Goal: Book appointment/travel/reservation

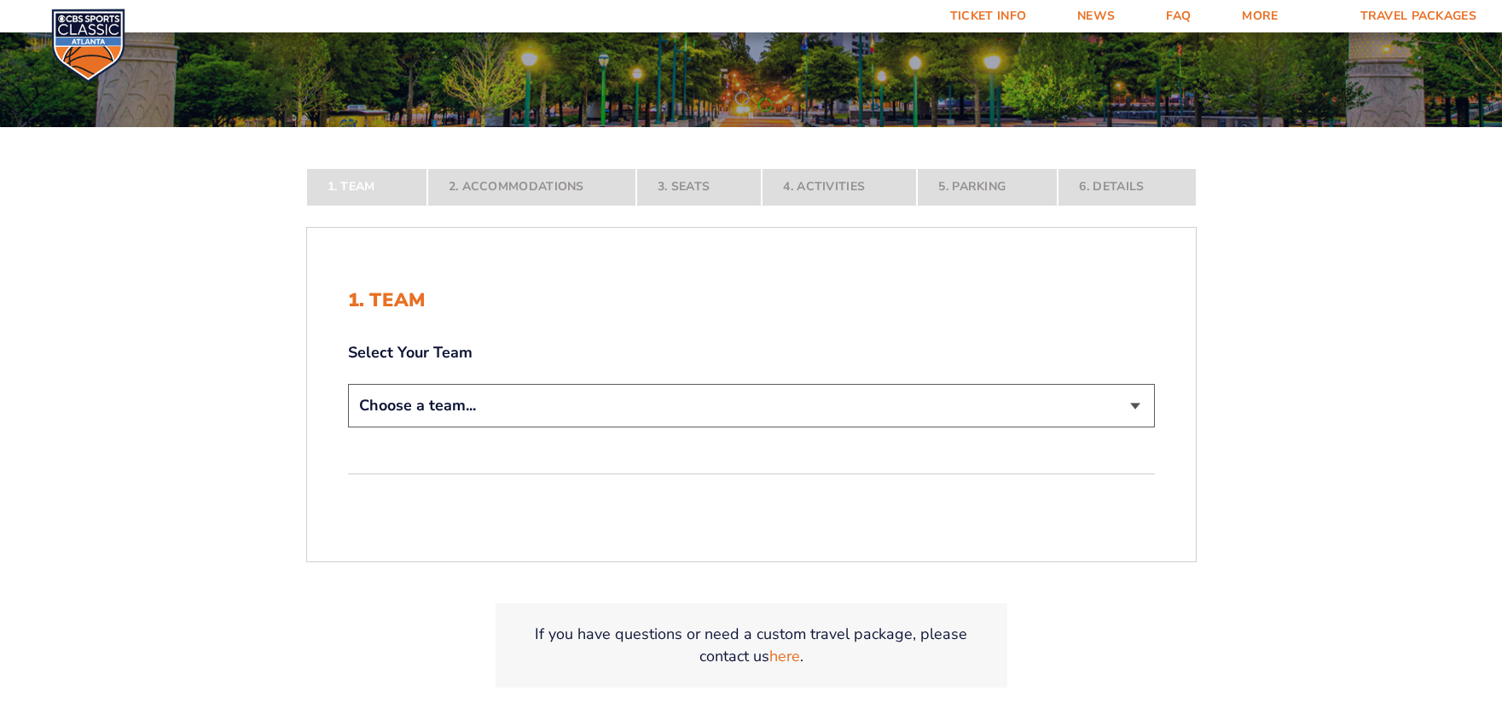
scroll to position [341, 0]
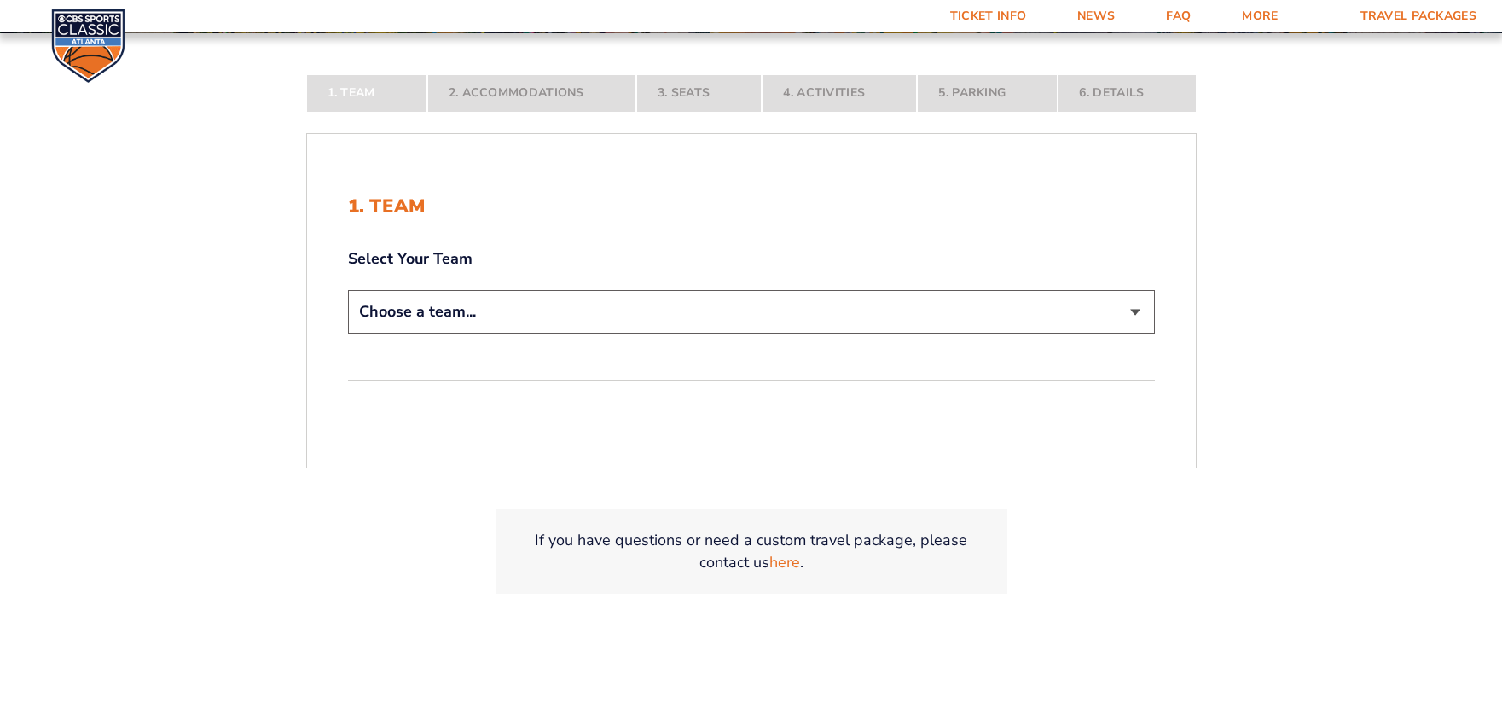
click at [703, 295] on select "Choose a team... [US_STATE] Wildcats [US_STATE] State Buckeyes [US_STATE] Tar H…" at bounding box center [751, 312] width 807 height 44
click at [702, 305] on select "Choose a team... [US_STATE] Wildcats [US_STATE] State Buckeyes [US_STATE] Tar H…" at bounding box center [751, 312] width 807 height 44
select select "12956"
click at [348, 334] on select "Choose a team... [US_STATE] Wildcats [US_STATE] State Buckeyes [US_STATE] Tar H…" at bounding box center [751, 312] width 807 height 44
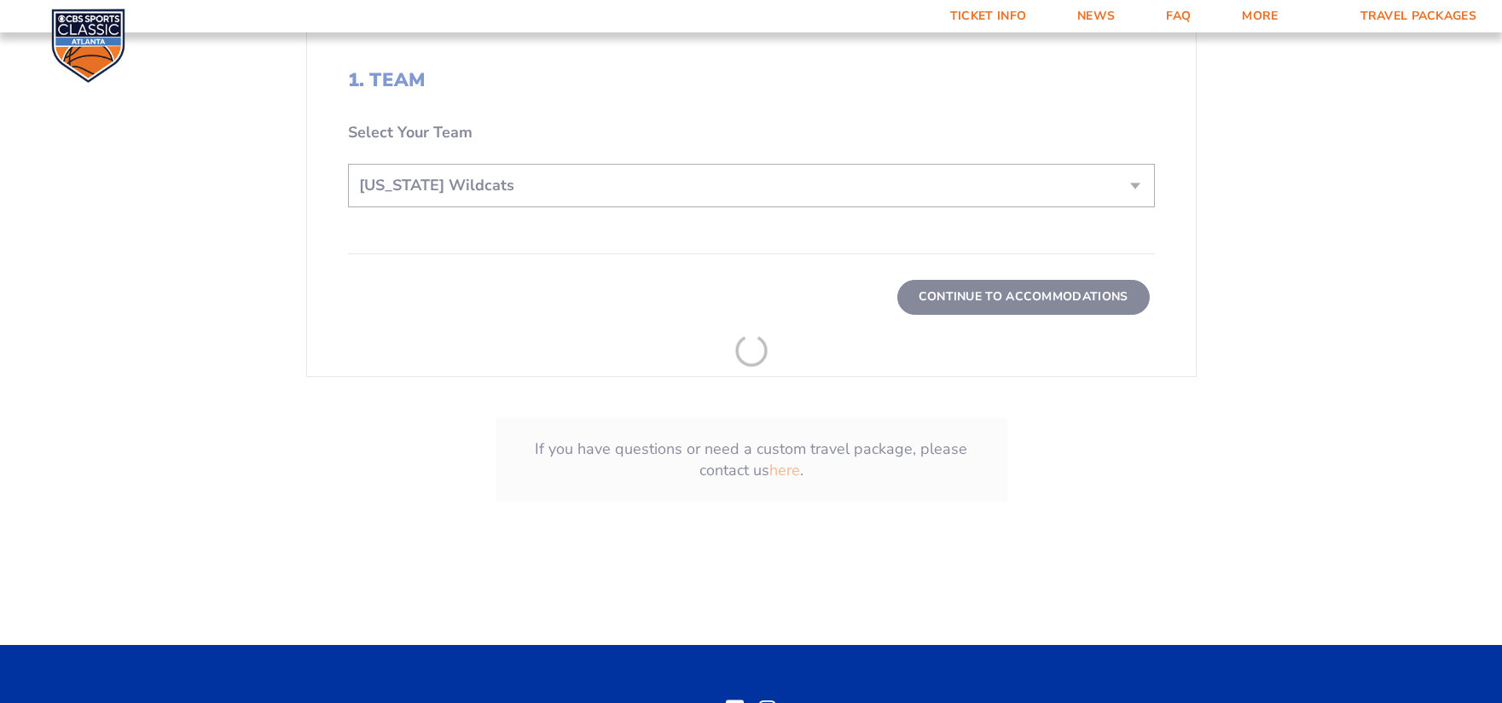
scroll to position [682, 0]
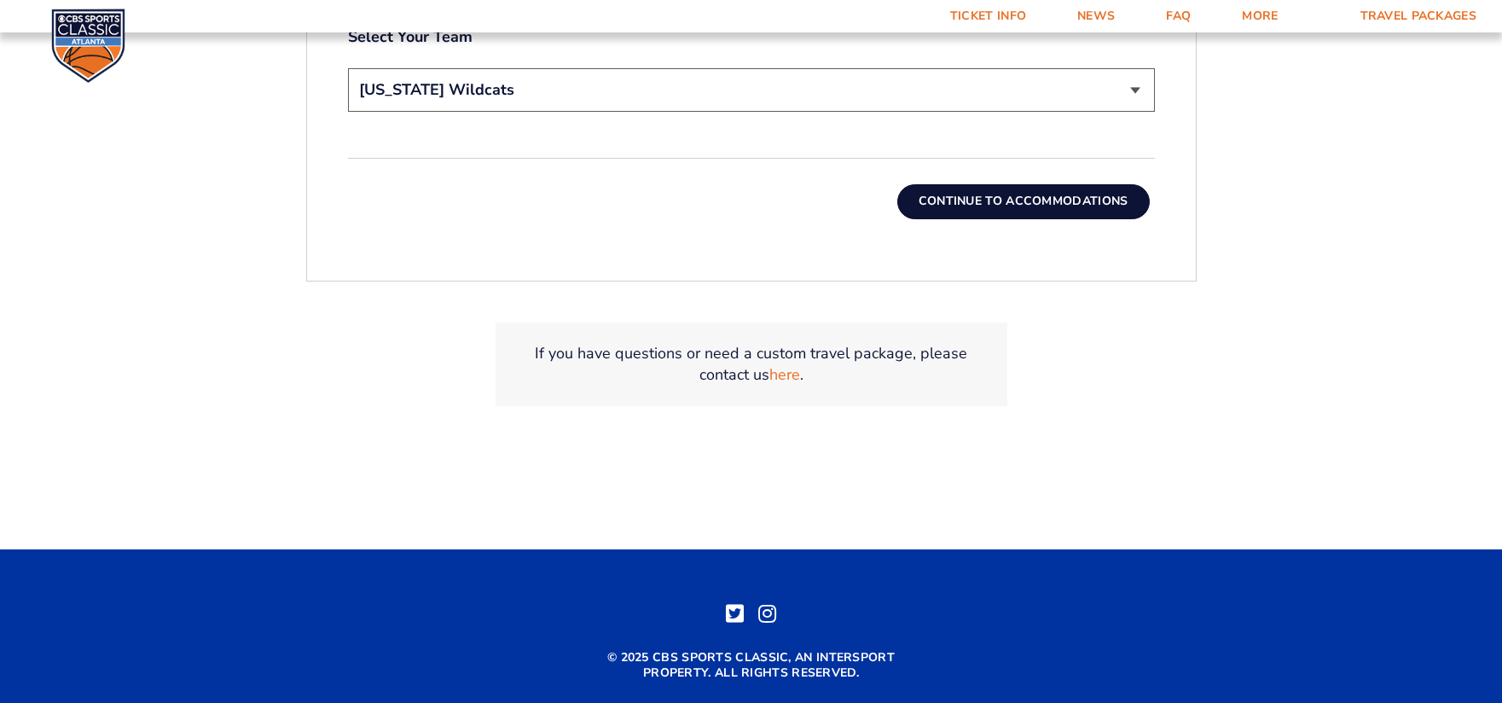
click at [958, 184] on button "Continue To Accommodations" at bounding box center [1023, 201] width 253 height 34
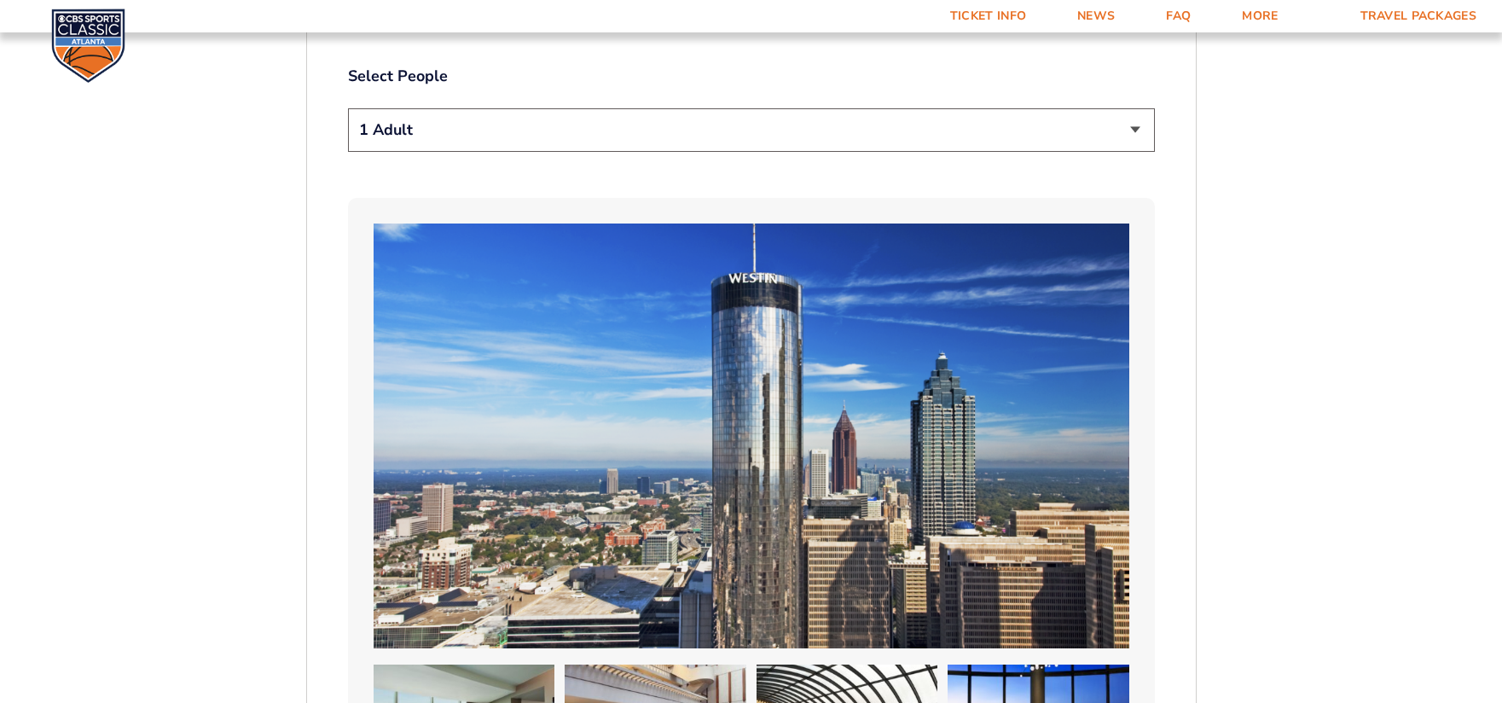
scroll to position [929, 0]
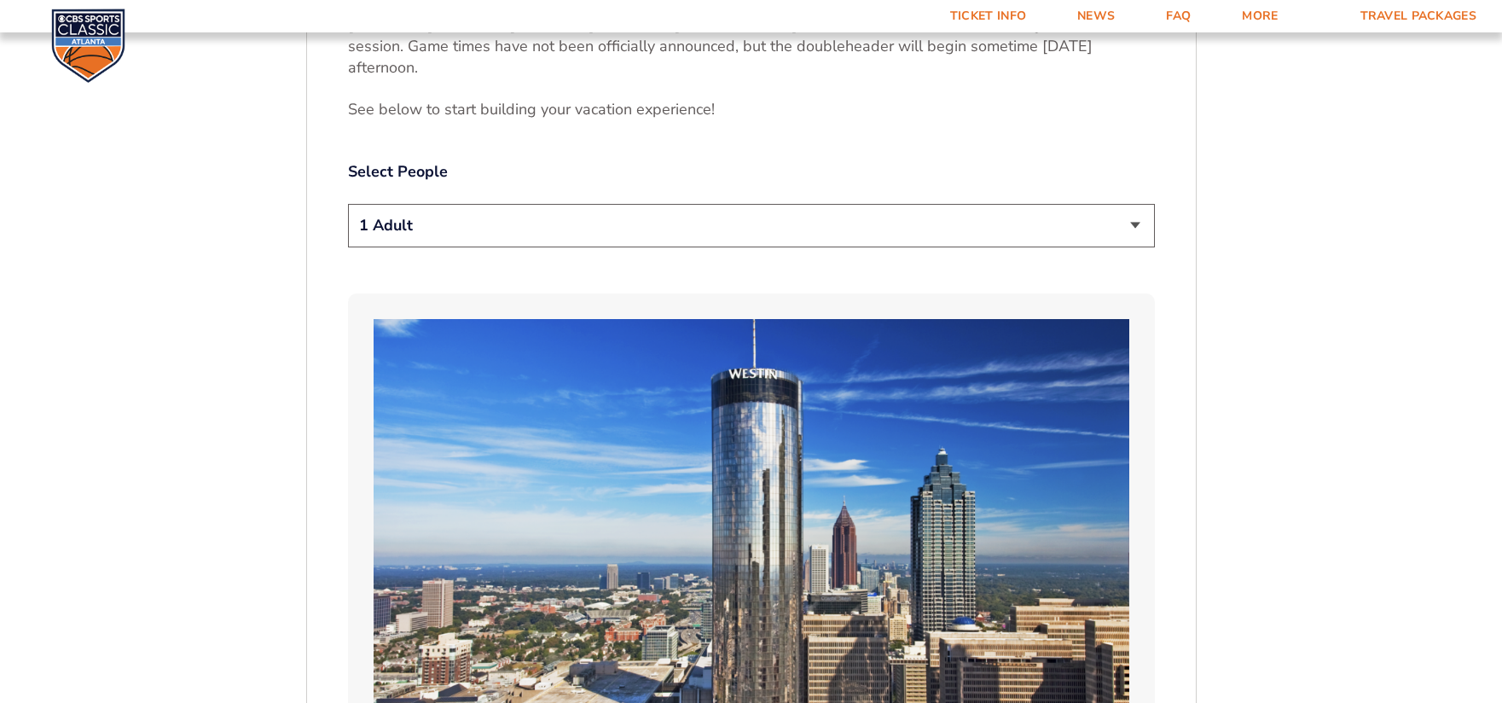
click at [996, 209] on select "1 Adult 2 Adults 3 Adults 4 Adults 2 Adults + 1 Child 2 Adults + 2 Children 2 A…" at bounding box center [751, 226] width 807 height 44
select select "2 Adults"
click at [348, 204] on select "1 Adult 2 Adults 3 Adults 4 Adults 2 Adults + 1 Child 2 Adults + 2 Children 2 A…" at bounding box center [751, 226] width 807 height 44
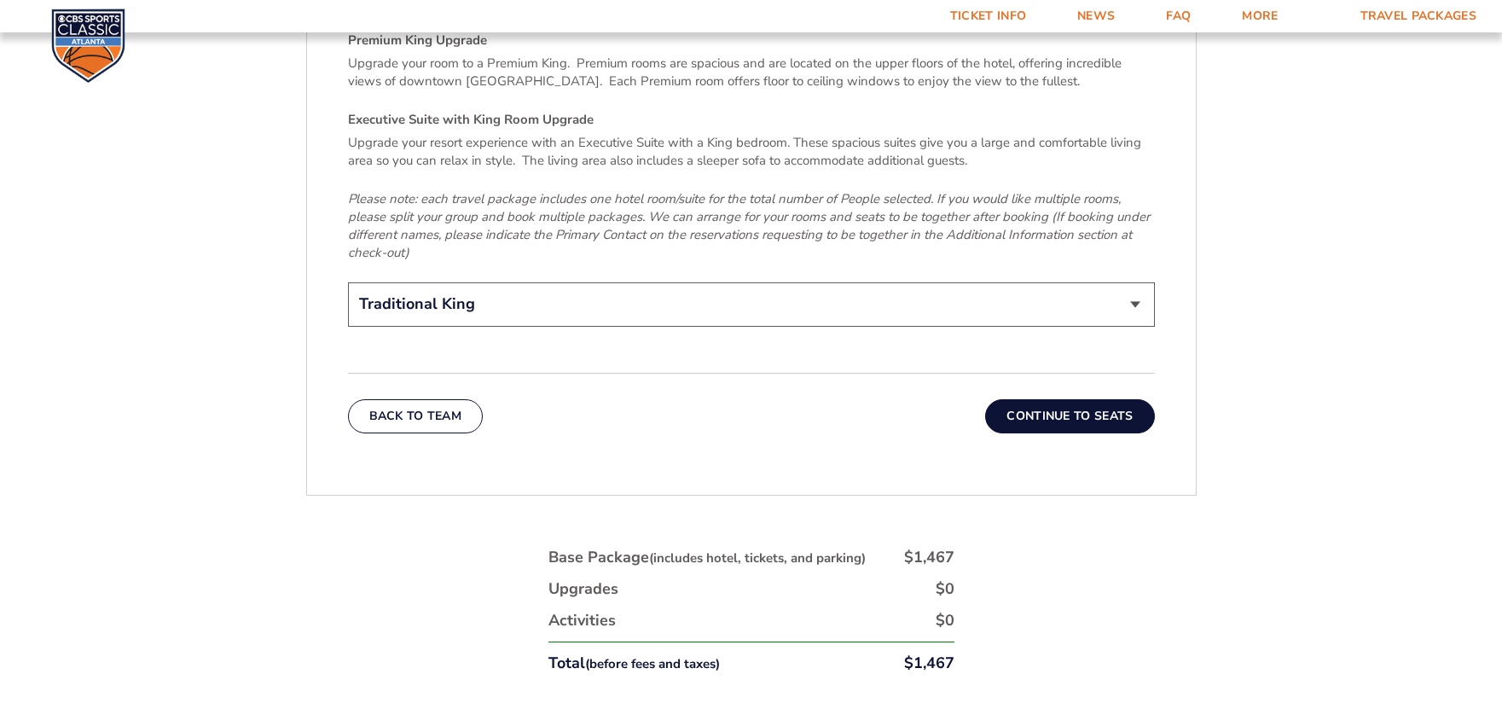
scroll to position [2720, 0]
click at [1099, 398] on button "Continue To Seats" at bounding box center [1069, 415] width 169 height 34
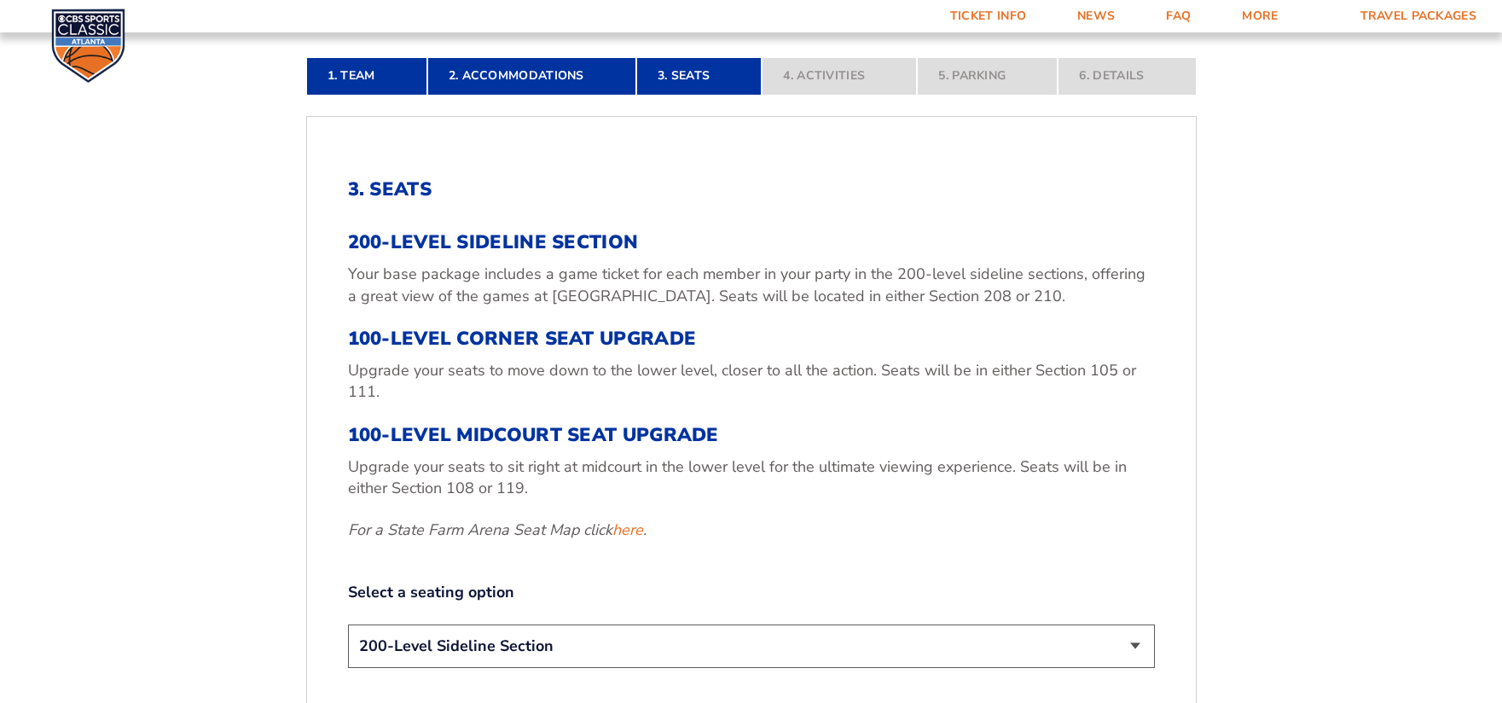
scroll to position [455, 0]
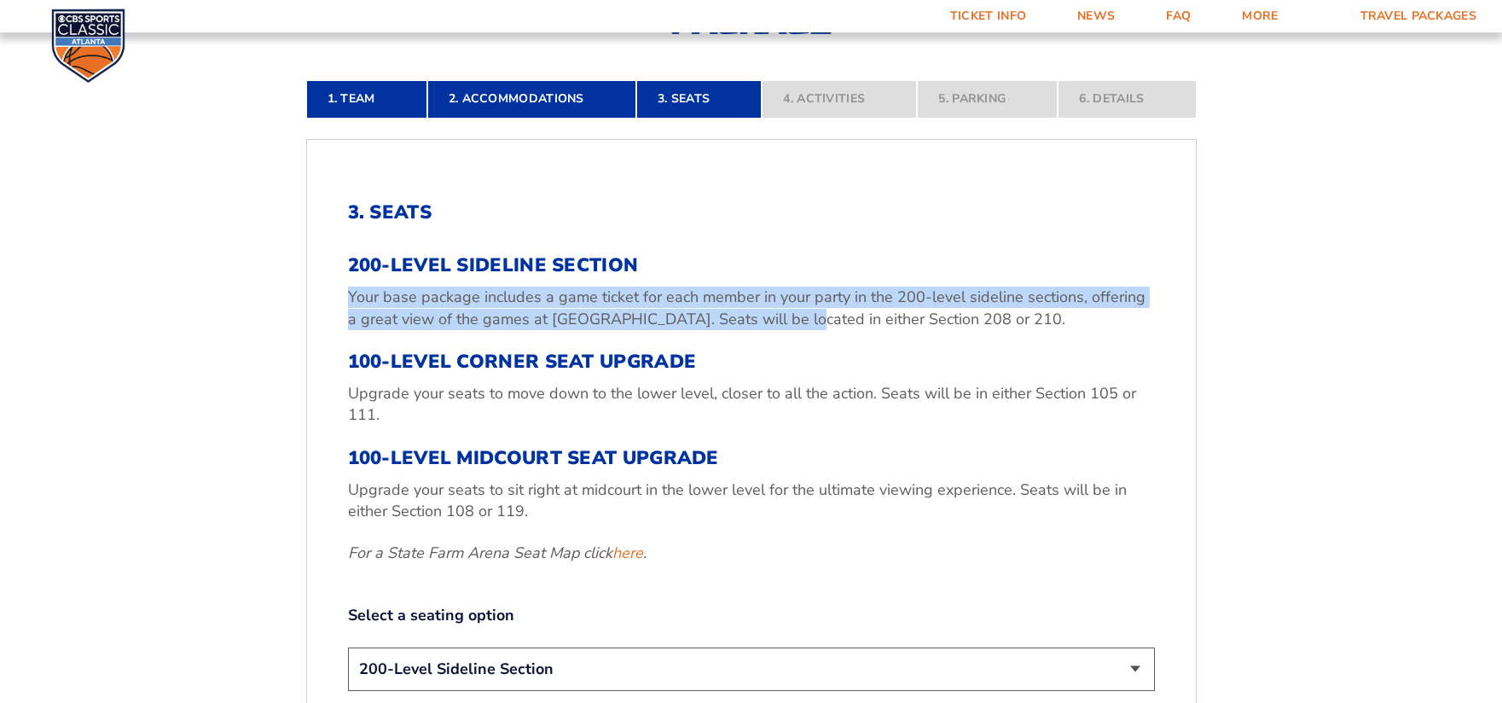
drag, startPoint x: 732, startPoint y: 274, endPoint x: 774, endPoint y: 310, distance: 55.1
click at [774, 310] on div "200-Level Sideline Section Your base package includes a game ticket for each me…" at bounding box center [751, 409] width 807 height 310
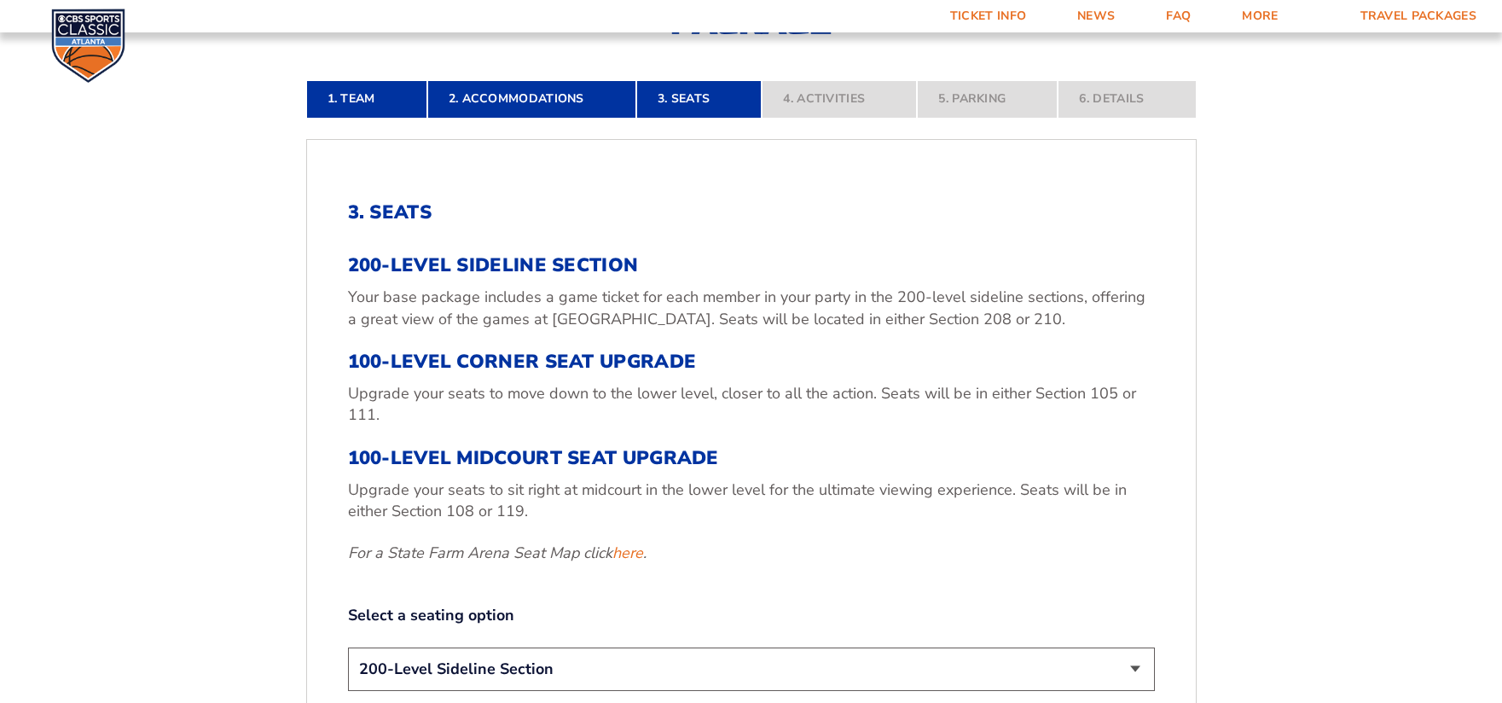
drag, startPoint x: 774, startPoint y: 310, endPoint x: 712, endPoint y: 377, distance: 91.2
click at [712, 377] on div "200-Level Sideline Section Your base package includes a game ticket for each me…" at bounding box center [751, 409] width 807 height 310
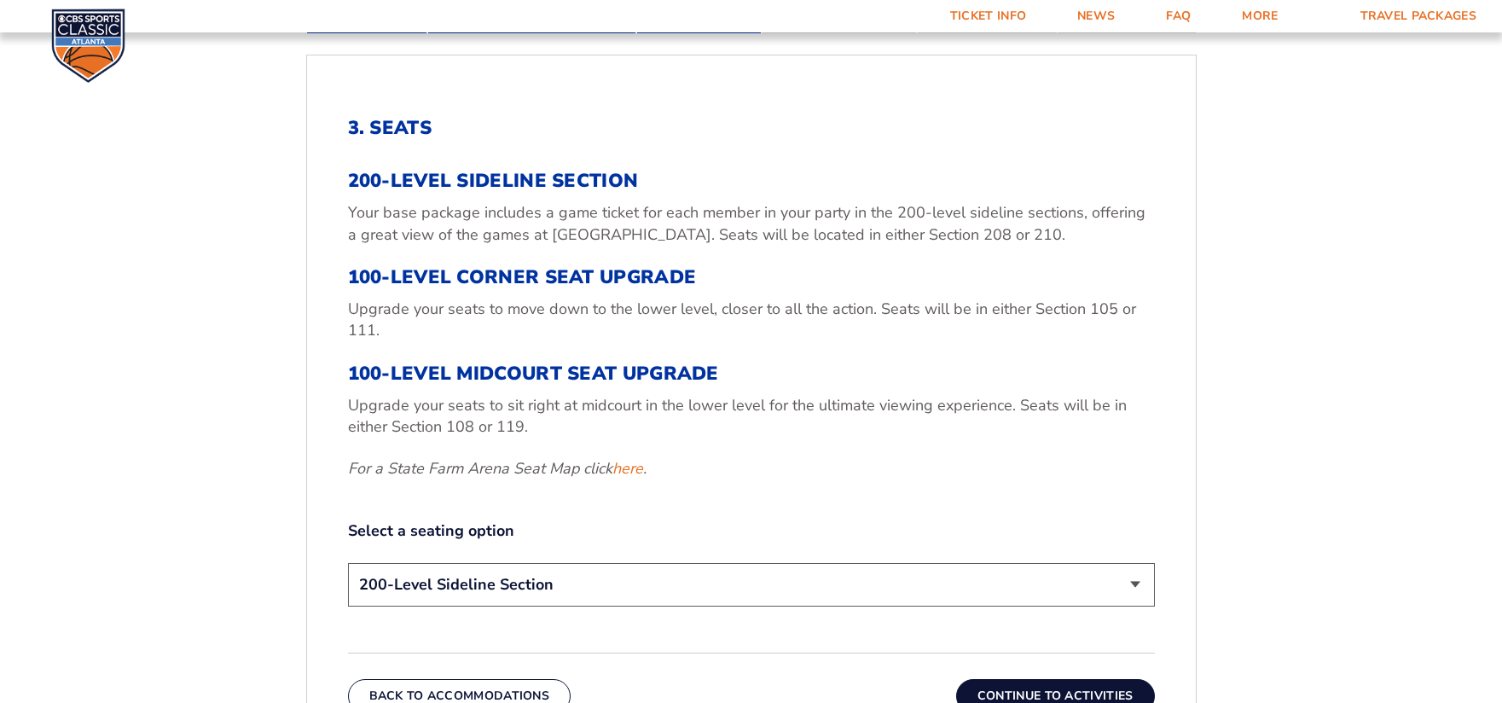
scroll to position [540, 0]
click at [707, 579] on select "200-Level Sideline Section 100-Level Corner Seat Upgrade (+$120 per person) 100…" at bounding box center [751, 584] width 807 height 44
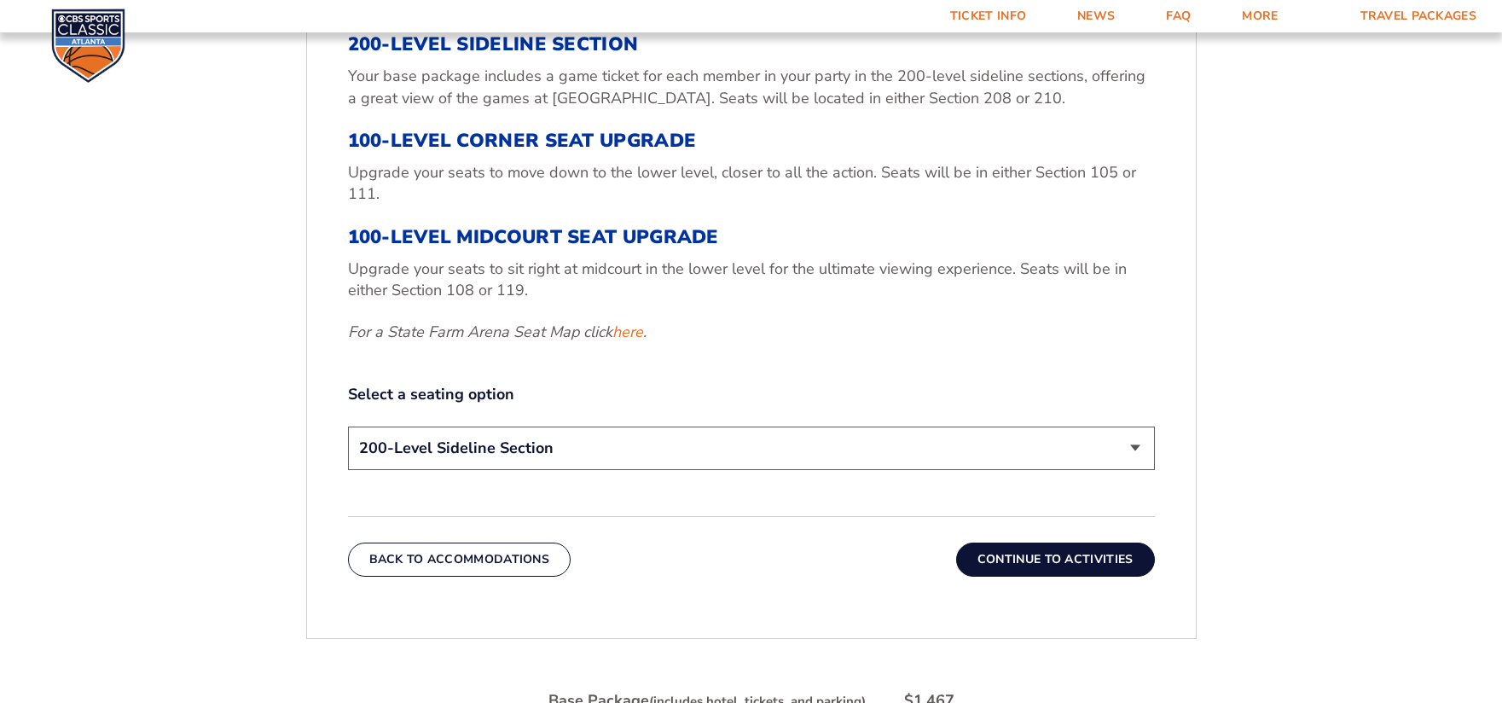
scroll to position [711, 0]
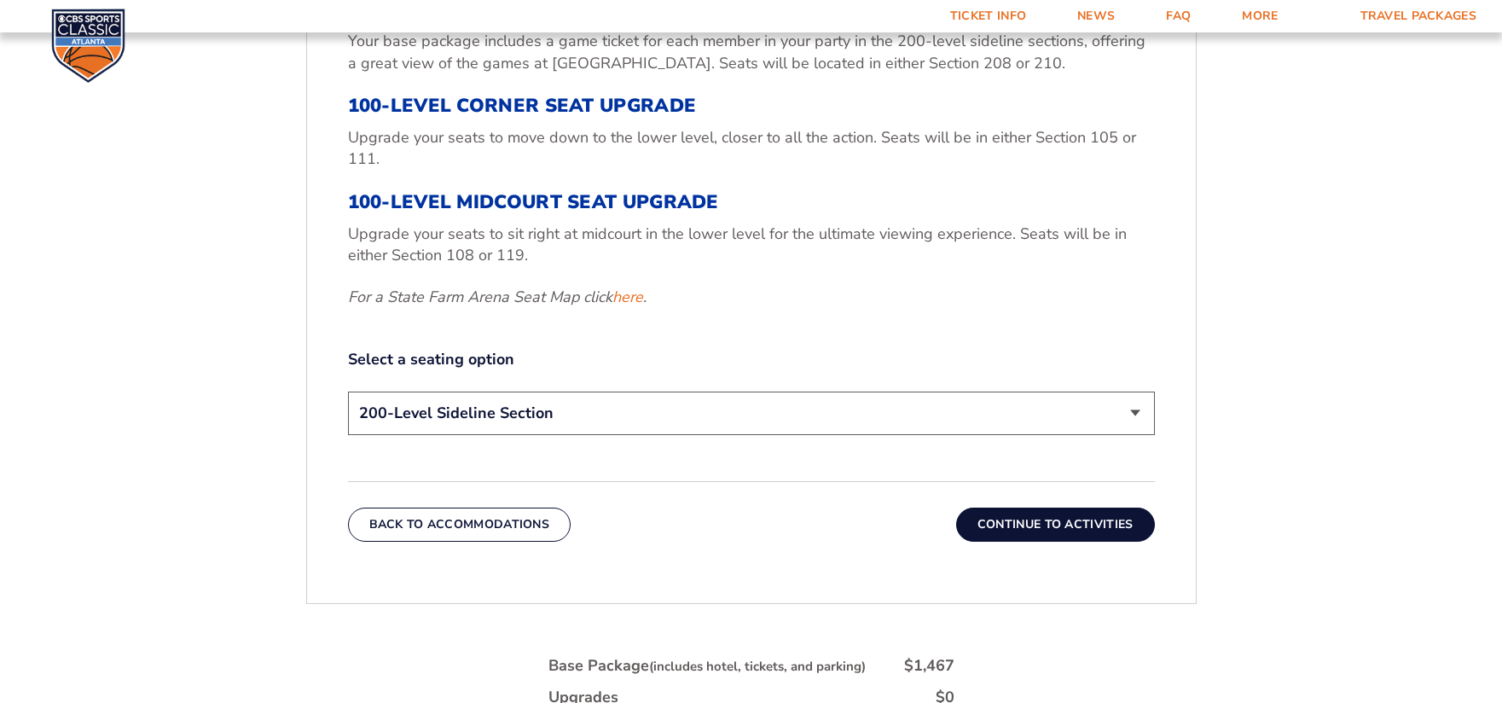
click at [710, 411] on select "200-Level Sideline Section 100-Level Corner Seat Upgrade (+$120 per person) 100…" at bounding box center [751, 414] width 807 height 44
select select "100-Level Corner Seat Upgrade"
click at [348, 392] on select "200-Level Sideline Section 100-Level Corner Seat Upgrade (+$120 per person) 100…" at bounding box center [751, 414] width 807 height 44
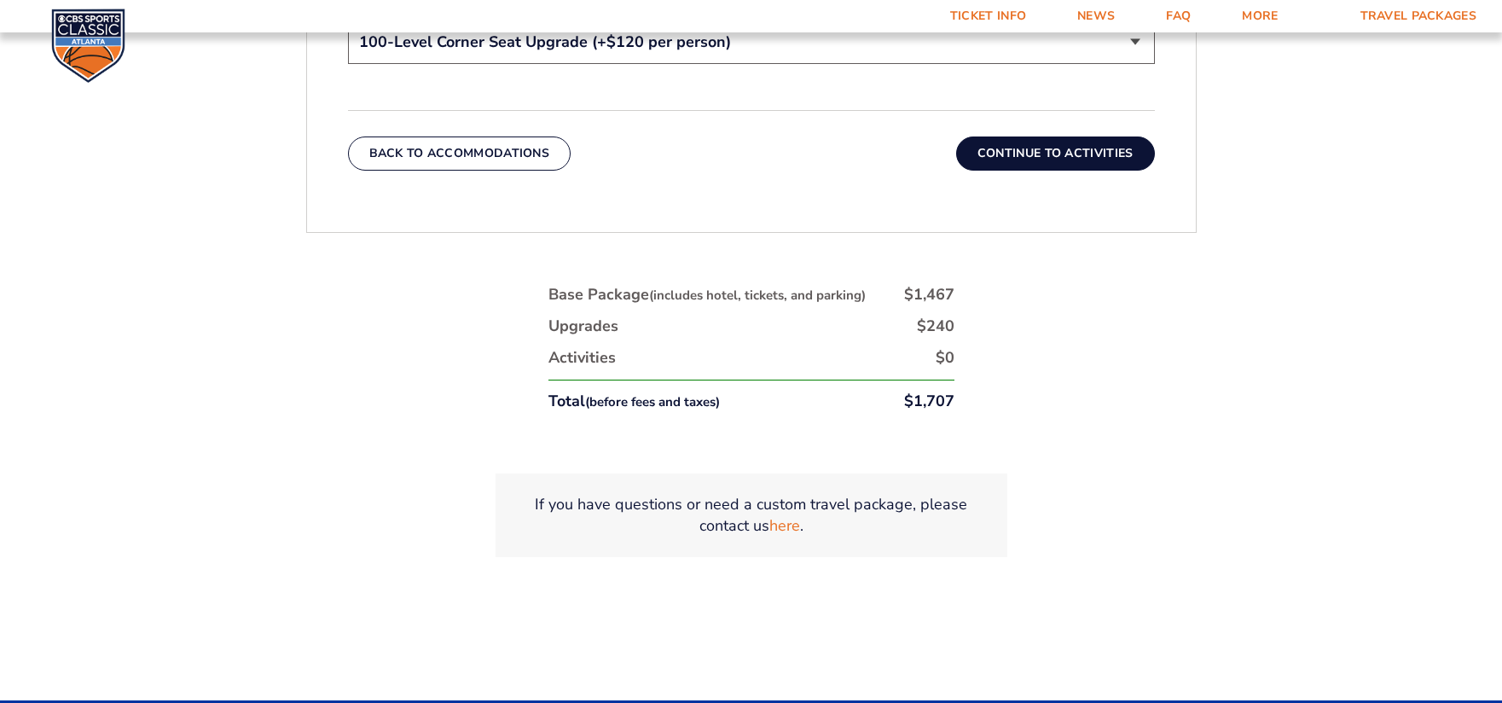
scroll to position [1052, 0]
